Goal: Task Accomplishment & Management: Complete application form

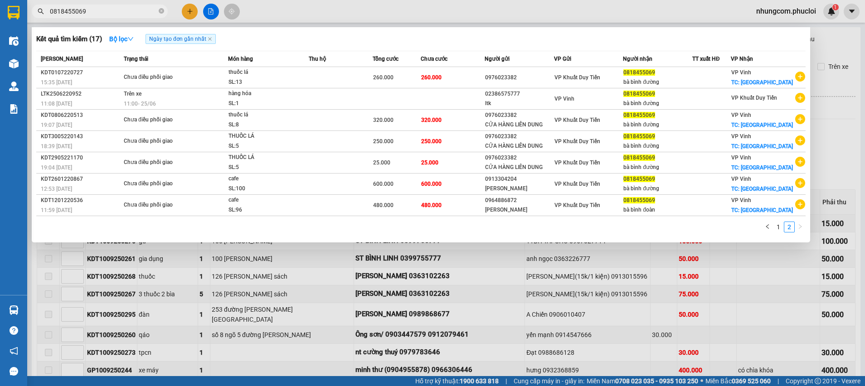
click at [561, 269] on div at bounding box center [432, 193] width 865 height 386
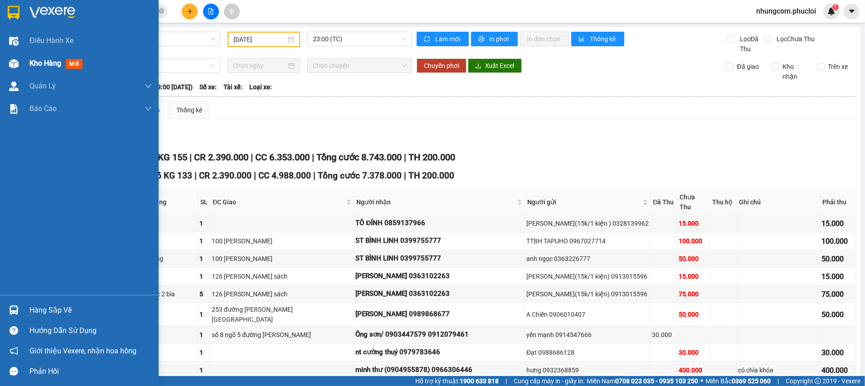
click at [4, 58] on div "Kho hàng mới" at bounding box center [79, 63] width 159 height 23
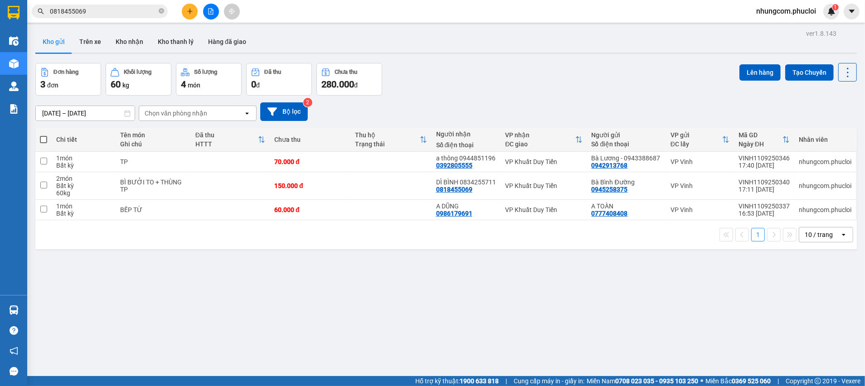
click at [519, 92] on div "Đơn hàng 3 đơn Khối lượng 60 kg Số lượng 4 món Đã thu 0 đ Chưa thu 280.000 đ Lê…" at bounding box center [446, 79] width 822 height 33
click at [782, 162] on icon at bounding box center [785, 162] width 6 height 6
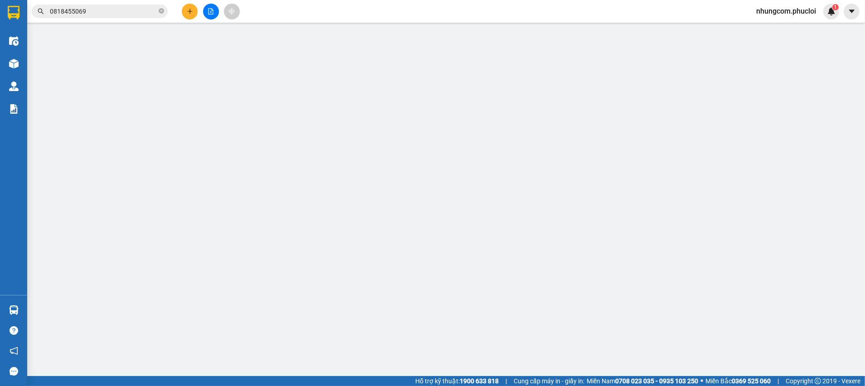
type input "0942913768"
type input "Bà Lương - 0943388687"
type input "0392805555"
type input "a thông 0944851196"
type input "70.000"
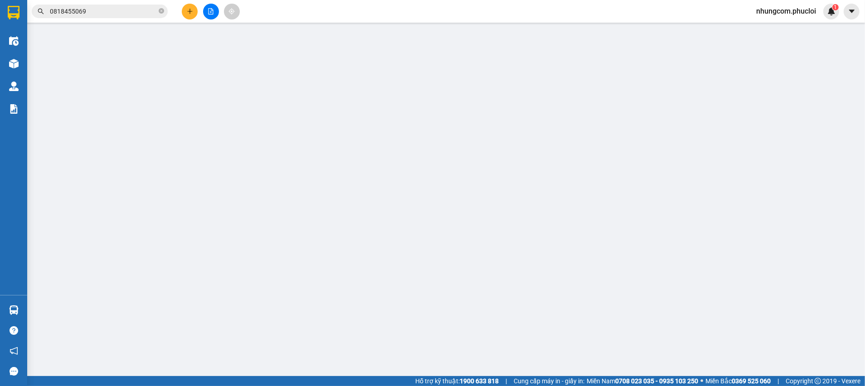
type input "70.000"
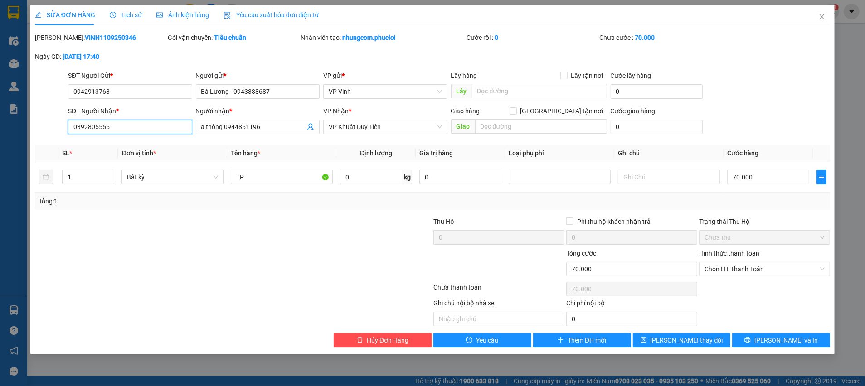
click at [112, 121] on input "0392805555" at bounding box center [130, 127] width 124 height 15
paste input "944851196"
click at [143, 126] on input "0944851196" at bounding box center [130, 127] width 124 height 15
click at [153, 126] on input "0944851196" at bounding box center [130, 127] width 124 height 15
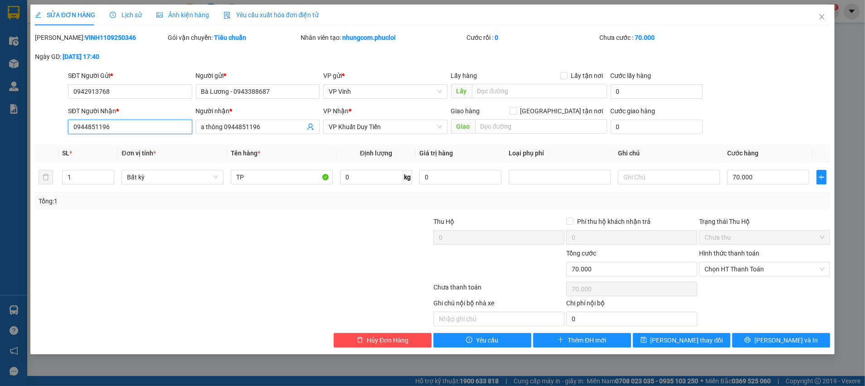
type input "0944851196"
click at [224, 127] on input "a thông 0944851196" at bounding box center [253, 127] width 104 height 10
click at [225, 127] on input "a thông 0944851196" at bounding box center [253, 127] width 104 height 10
click at [226, 126] on input "a thông 0944851196" at bounding box center [253, 127] width 104 height 10
click at [226, 125] on input "a thông 0944851196" at bounding box center [253, 127] width 104 height 10
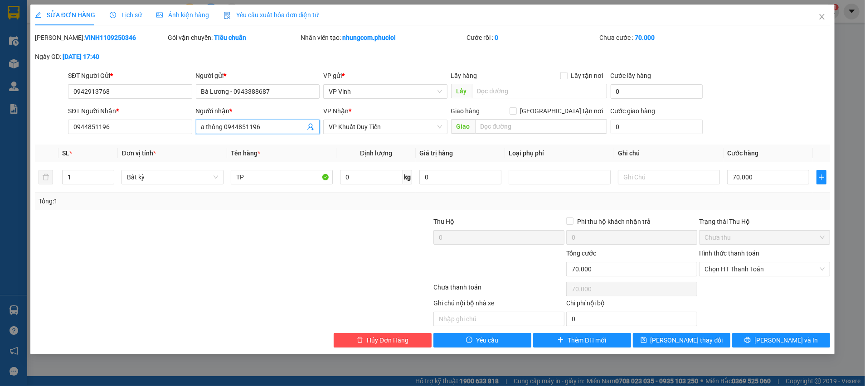
click at [226, 125] on input "a thông 0944851196" at bounding box center [253, 127] width 104 height 10
click at [262, 122] on input "a thông 0944851196" at bounding box center [253, 127] width 104 height 10
paste input "C GIANG 0392805555 ANH THÔNG"
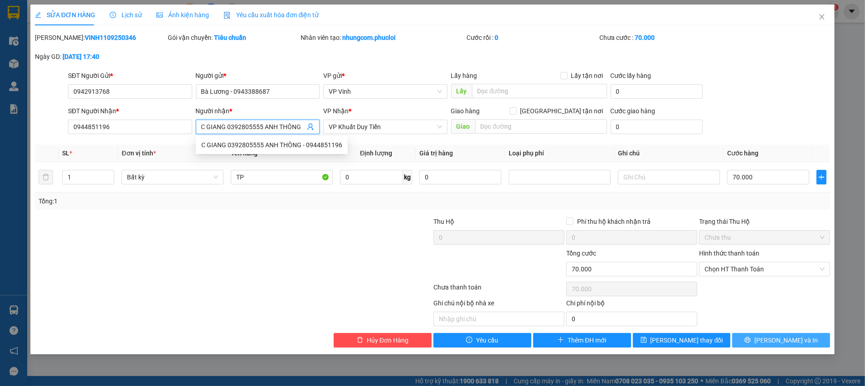
type input "C GIANG 0392805555 ANH THÔNG"
click at [772, 337] on button "[PERSON_NAME] và In" at bounding box center [781, 340] width 98 height 15
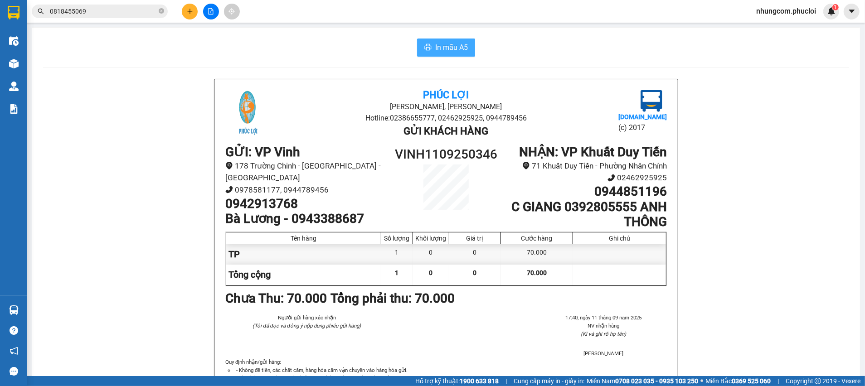
click at [455, 44] on span "In mẫu A5" at bounding box center [451, 47] width 33 height 11
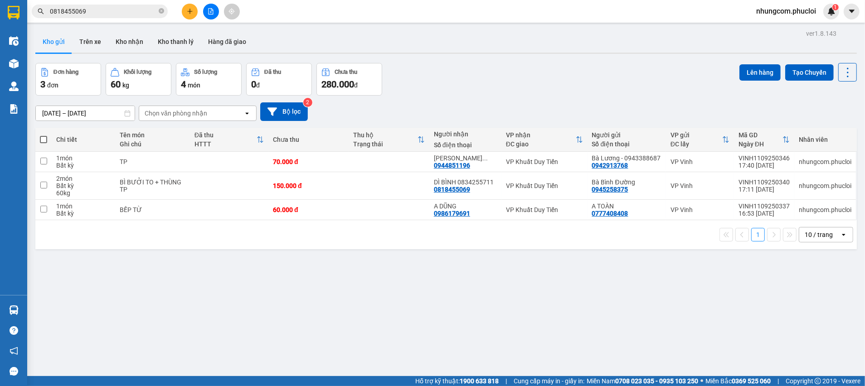
click at [520, 56] on div "ver 1.8.143 Kho gửi Trên xe Kho nhận Kho thanh [PERSON_NAME] đã giao Đơn hàng 3…" at bounding box center [446, 220] width 829 height 386
click at [466, 293] on div "ver 1.8.143 Kho gửi Trên xe Kho nhận Kho thanh [PERSON_NAME] đã giao Đơn hàng 3…" at bounding box center [446, 220] width 829 height 386
click at [123, 15] on input "0818455069" at bounding box center [103, 11] width 107 height 10
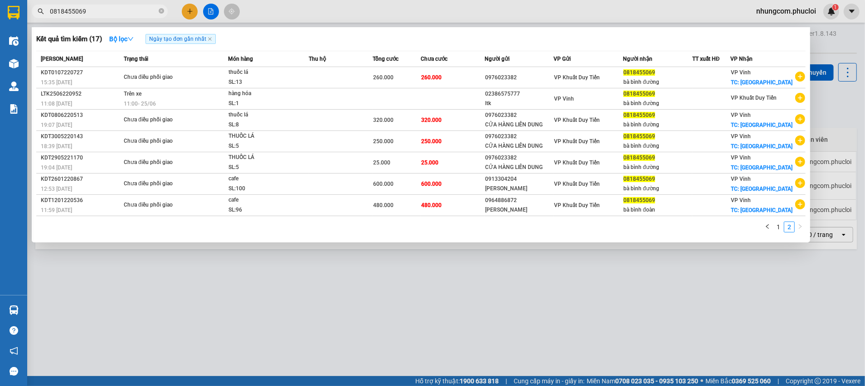
click at [123, 13] on input "0818455069" at bounding box center [103, 11] width 107 height 10
paste input "984321547"
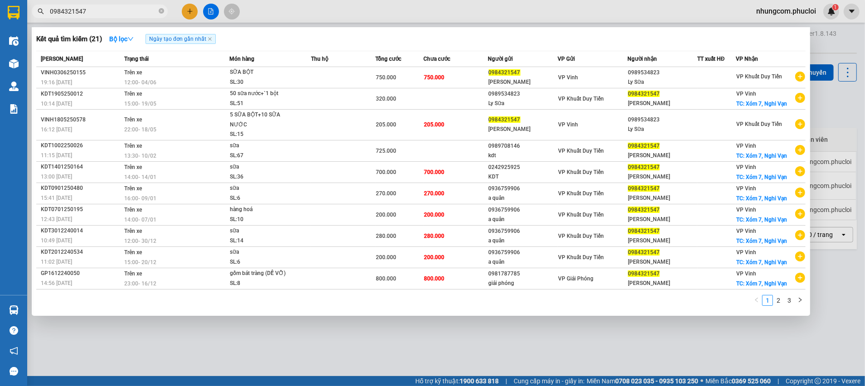
type input "0984321547"
